Goal: Task Accomplishment & Management: Complete application form

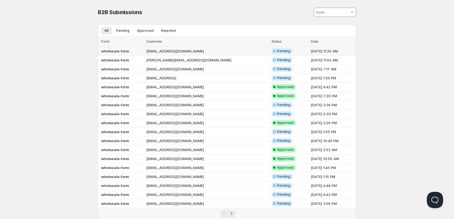
click at [121, 52] on b "wholesale-form" at bounding box center [115, 51] width 28 height 4
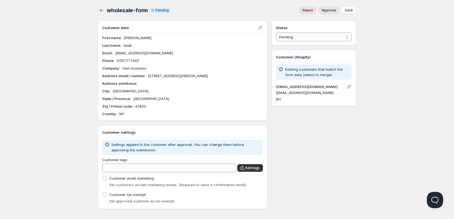
click at [140, 51] on p "[EMAIL_ADDRESS][DOMAIN_NAME]" at bounding box center [144, 52] width 58 height 5
copy p "[EMAIL_ADDRESS][DOMAIN_NAME]"
drag, startPoint x: 52, startPoint y: 46, endPoint x: 50, endPoint y: 29, distance: 17.7
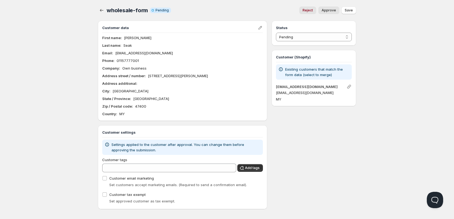
click at [52, 46] on div "Home Pricing Price lists Forms Submissions Settings Features Plans wholesale-fo…" at bounding box center [227, 111] width 454 height 223
drag, startPoint x: 138, startPoint y: 37, endPoint x: 74, endPoint y: 0, distance: 74.5
click at [124, 37] on div "First name : [PERSON_NAME]" at bounding box center [182, 37] width 161 height 5
copy p "[PERSON_NAME]"
click at [129, 45] on p "Seak" at bounding box center [127, 45] width 8 height 5
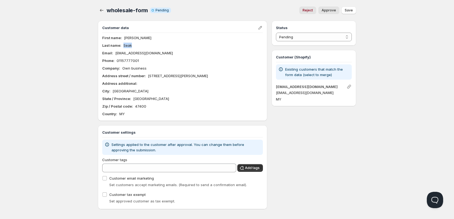
click at [129, 45] on p "Seak" at bounding box center [127, 45] width 8 height 5
copy p "Seak"
drag, startPoint x: 147, startPoint y: 76, endPoint x: 205, endPoint y: 77, distance: 58.7
click at [205, 77] on div "Address street / number : [STREET_ADDRESS][PERSON_NAME]" at bounding box center [182, 75] width 161 height 5
copy p "[STREET_ADDRESS][PERSON_NAME]"
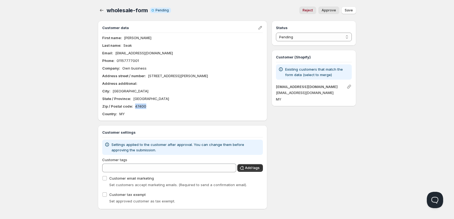
drag, startPoint x: 147, startPoint y: 107, endPoint x: 134, endPoint y: 106, distance: 12.5
click at [134, 106] on div "Zip / Postal code : 47400" at bounding box center [182, 106] width 161 height 5
drag, startPoint x: 136, startPoint y: 93, endPoint x: 112, endPoint y: 91, distance: 24.1
click at [112, 91] on div "City : [GEOGRAPHIC_DATA]" at bounding box center [182, 90] width 161 height 5
copy p "[GEOGRAPHIC_DATA]"
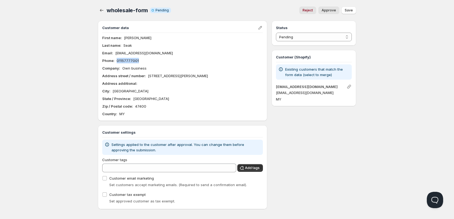
drag, startPoint x: 140, startPoint y: 60, endPoint x: 117, endPoint y: 60, distance: 23.4
click at [117, 60] on div "Phone : [PHONE_NUMBER]" at bounding box center [182, 60] width 161 height 5
copy p "01157777001"
